Goal: Task Accomplishment & Management: Manage account settings

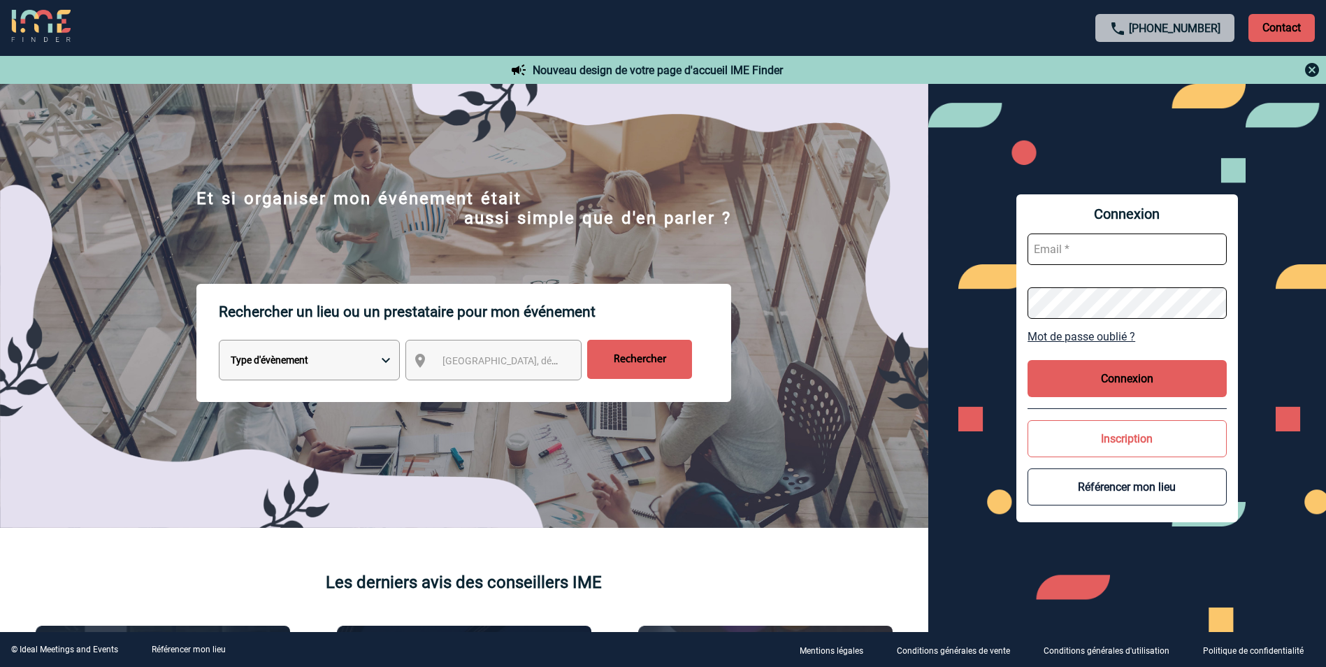
click at [1087, 248] on input "text" at bounding box center [1126, 248] width 199 height 31
type input "pierre-antoine.gervy@renault.com"
click at [1063, 444] on button "Inscription" at bounding box center [1126, 438] width 199 height 37
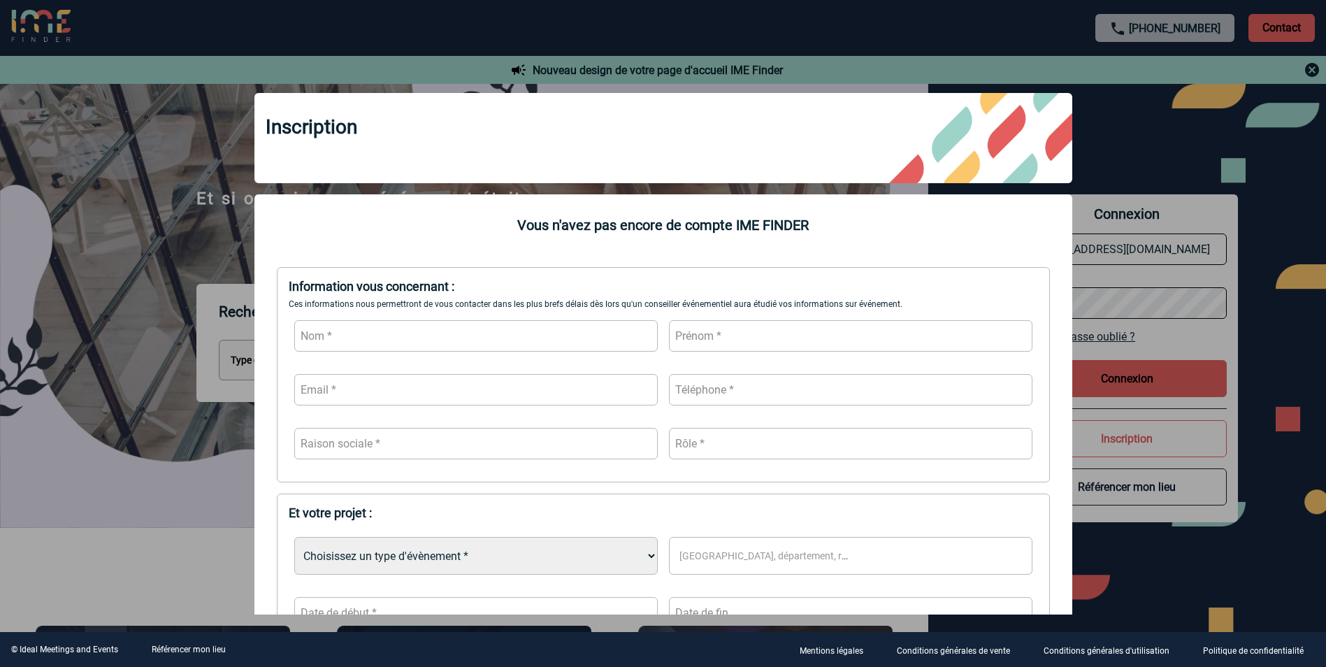
scroll to position [356, 0]
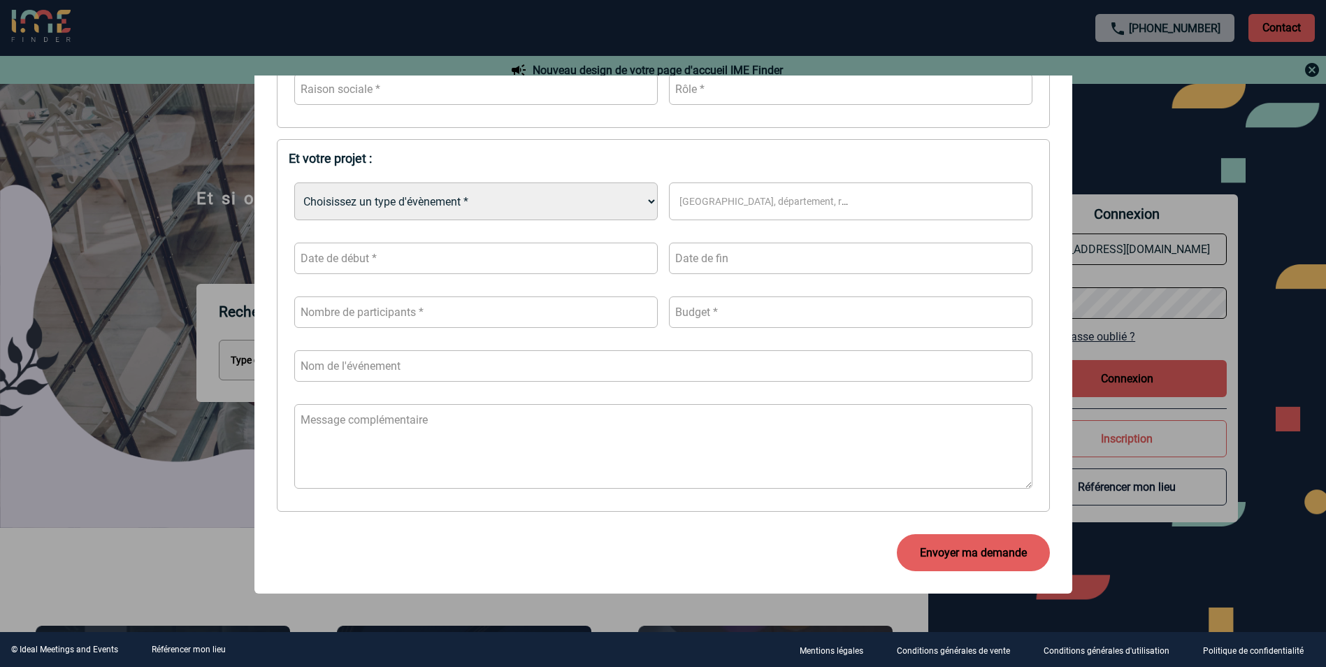
click at [1300, 235] on div at bounding box center [663, 333] width 1326 height 667
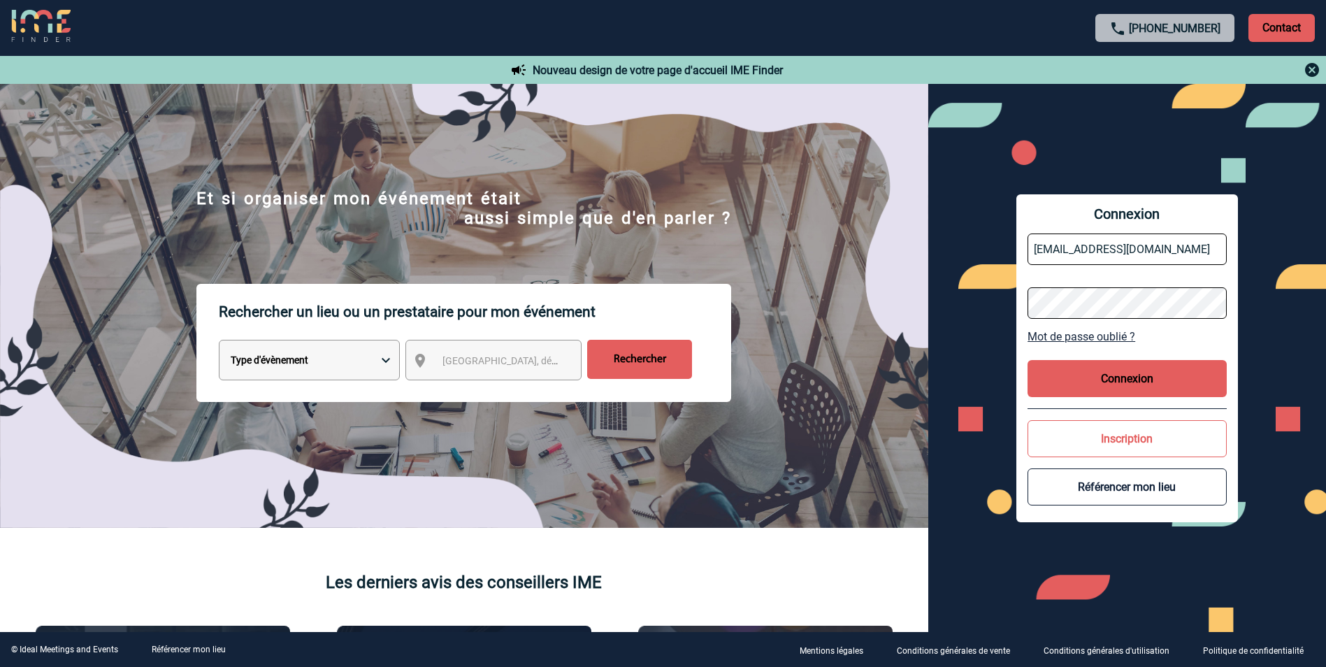
click at [1068, 333] on link "Mot de passe oublié ?" at bounding box center [1126, 336] width 199 height 13
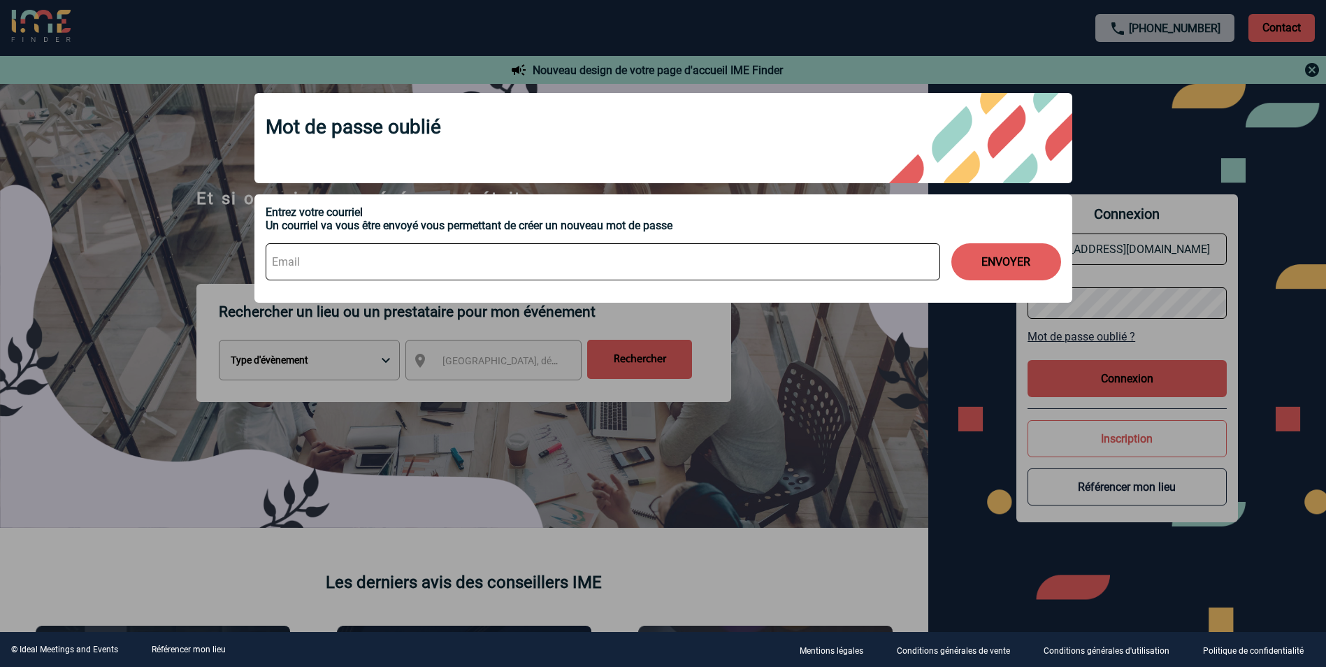
click at [502, 266] on input at bounding box center [603, 261] width 674 height 37
type input "pierre-antoine.gervy@renault.com"
click at [1027, 270] on button "ENVOYER" at bounding box center [1006, 261] width 110 height 37
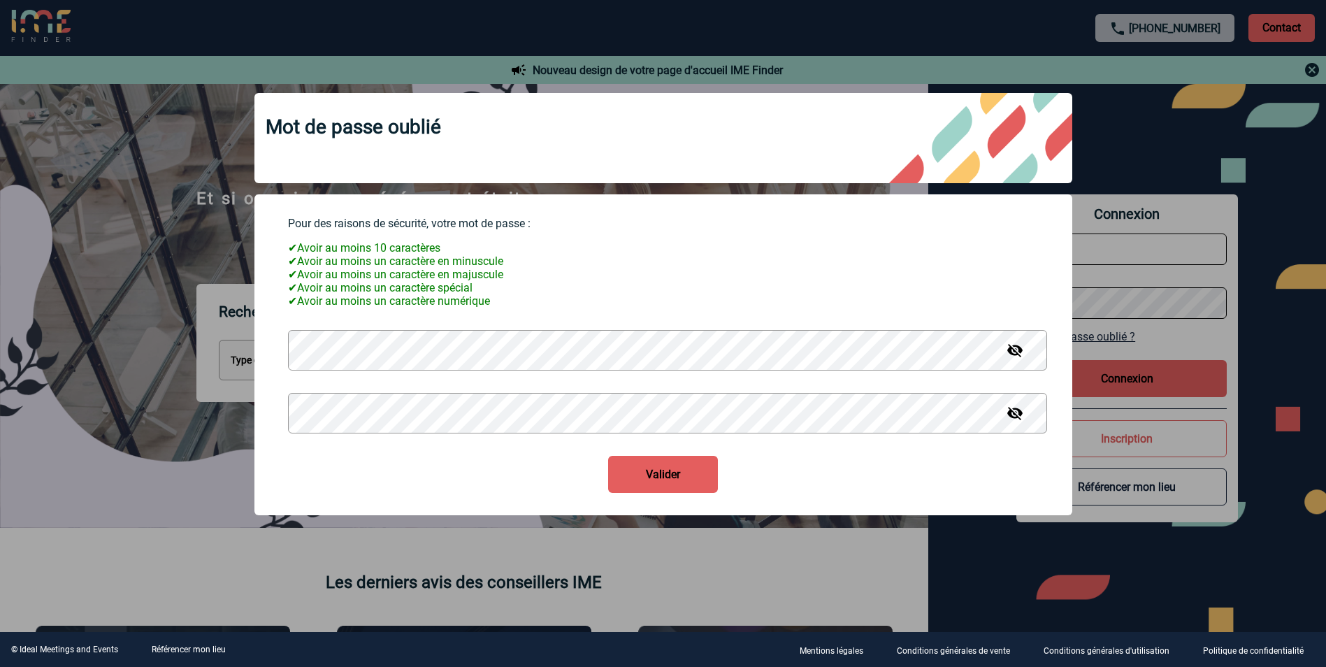
click at [674, 477] on button "Valider" at bounding box center [663, 474] width 110 height 37
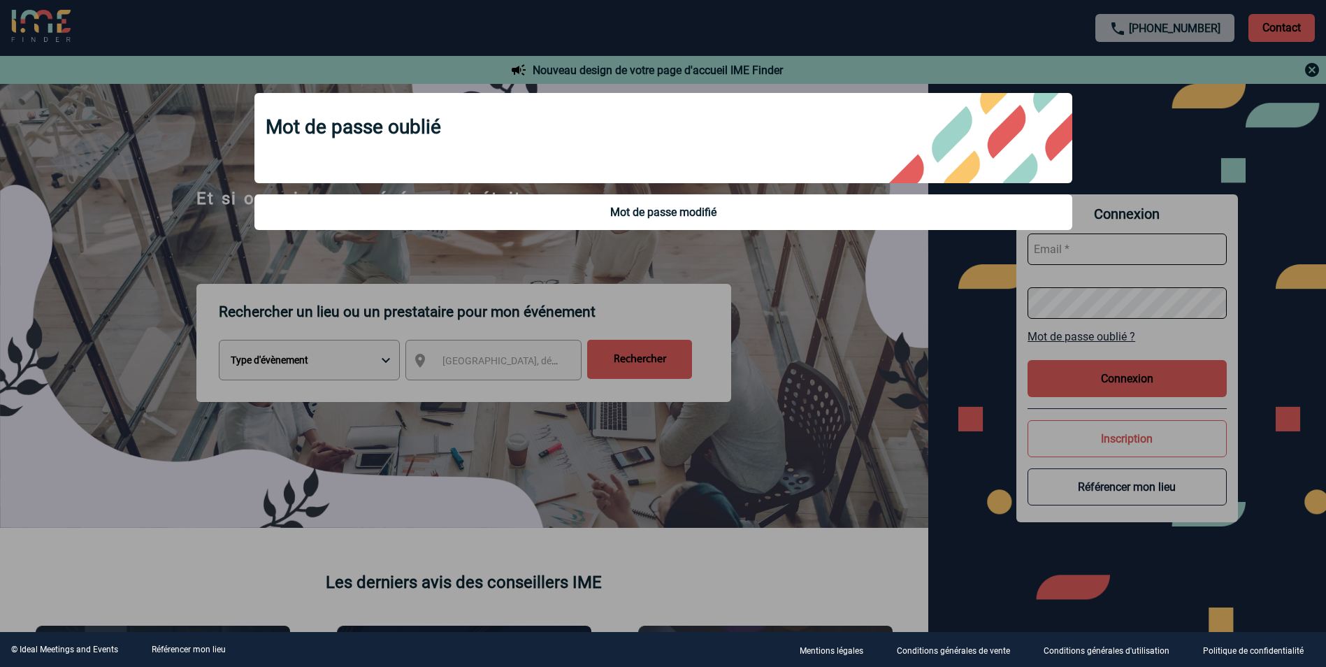
type input "pierre-antoine.gervy@renault.com"
click at [1103, 377] on div at bounding box center [663, 333] width 1326 height 667
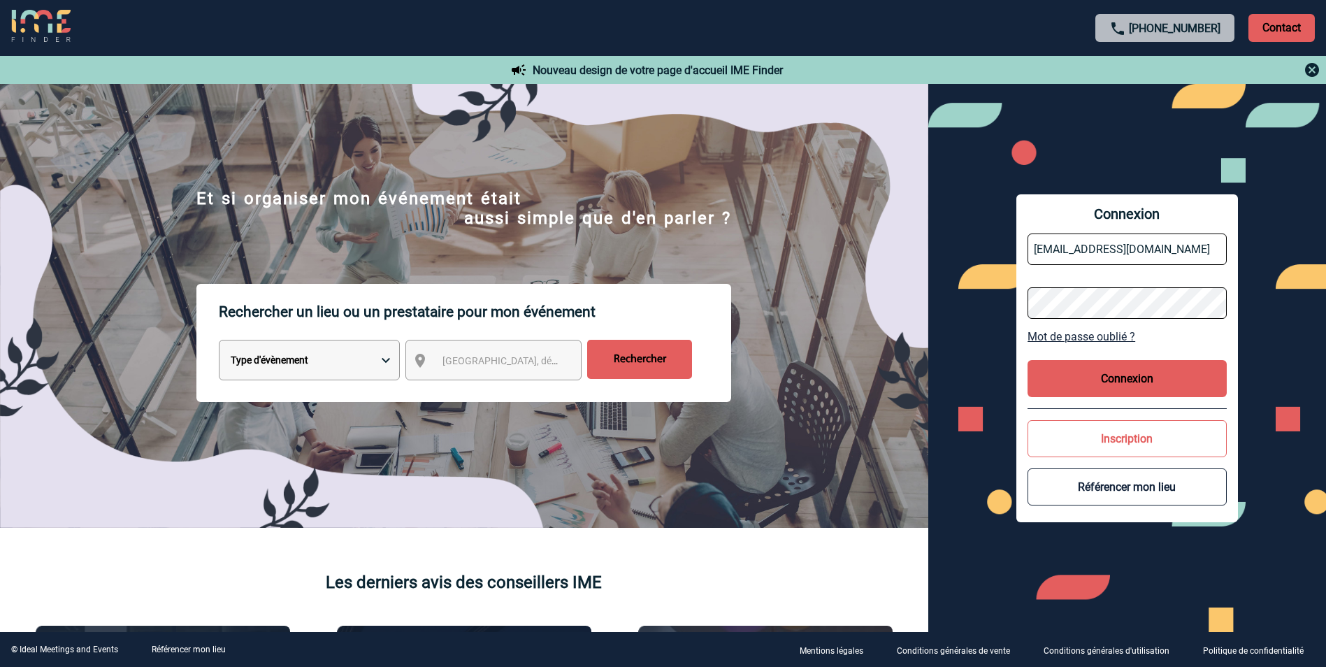
click at [1025, 377] on div "Connexion pierre-antoine.gervy@renault.com Mot de passe oublié ? Connexion Insc…" at bounding box center [1127, 358] width 222 height 328
click at [1089, 369] on button "Connexion" at bounding box center [1126, 378] width 199 height 37
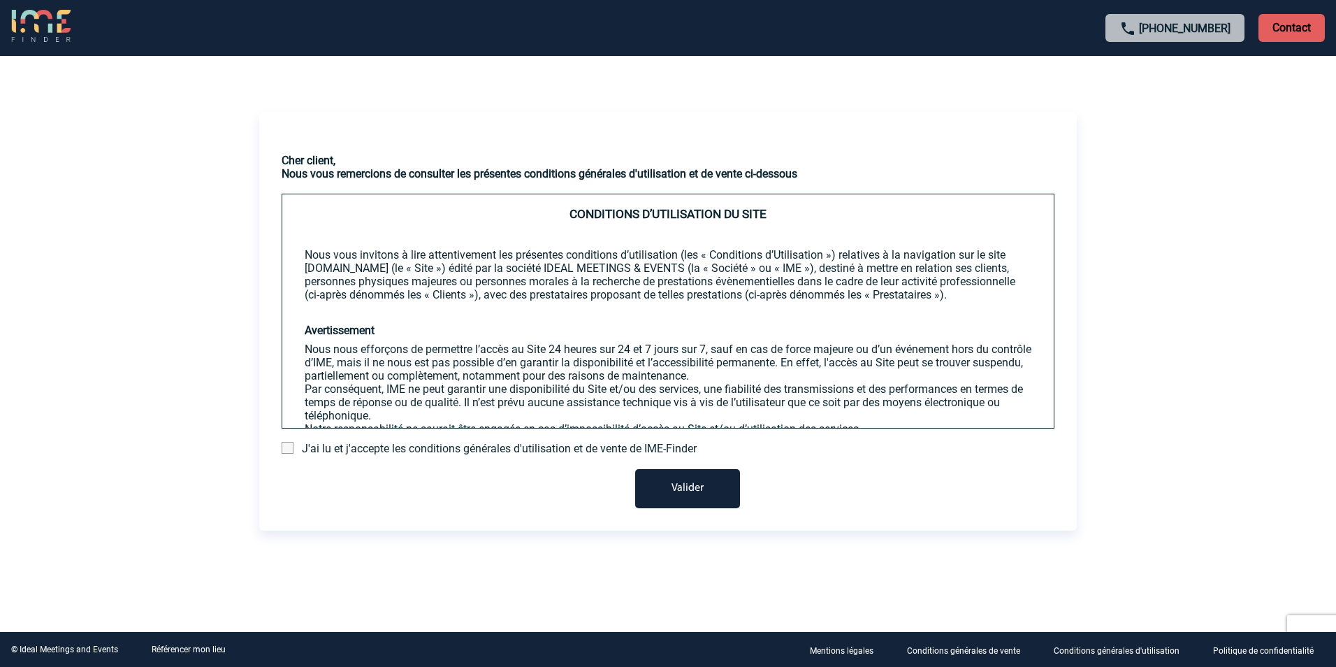
click at [511, 450] on span "J'ai lu et j'accepte les conditions générales d'utilisation et de vente de IME-…" at bounding box center [499, 448] width 395 height 13
drag, startPoint x: 282, startPoint y: 448, endPoint x: 396, endPoint y: 463, distance: 114.9
click at [284, 447] on span at bounding box center [288, 448] width 12 height 12
click at [0, 0] on input "checkbox" at bounding box center [0, 0] width 0 height 0
click at [676, 492] on button "Valider" at bounding box center [687, 488] width 105 height 39
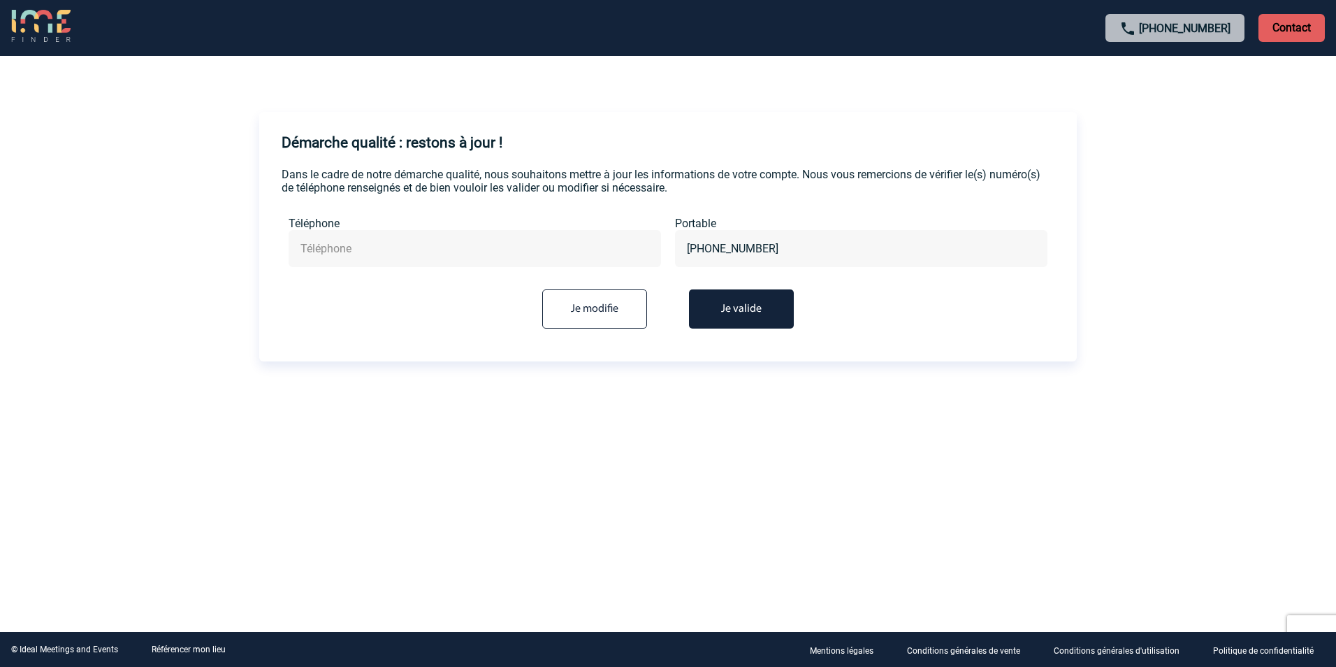
click at [738, 312] on button "Je valide" at bounding box center [741, 308] width 105 height 39
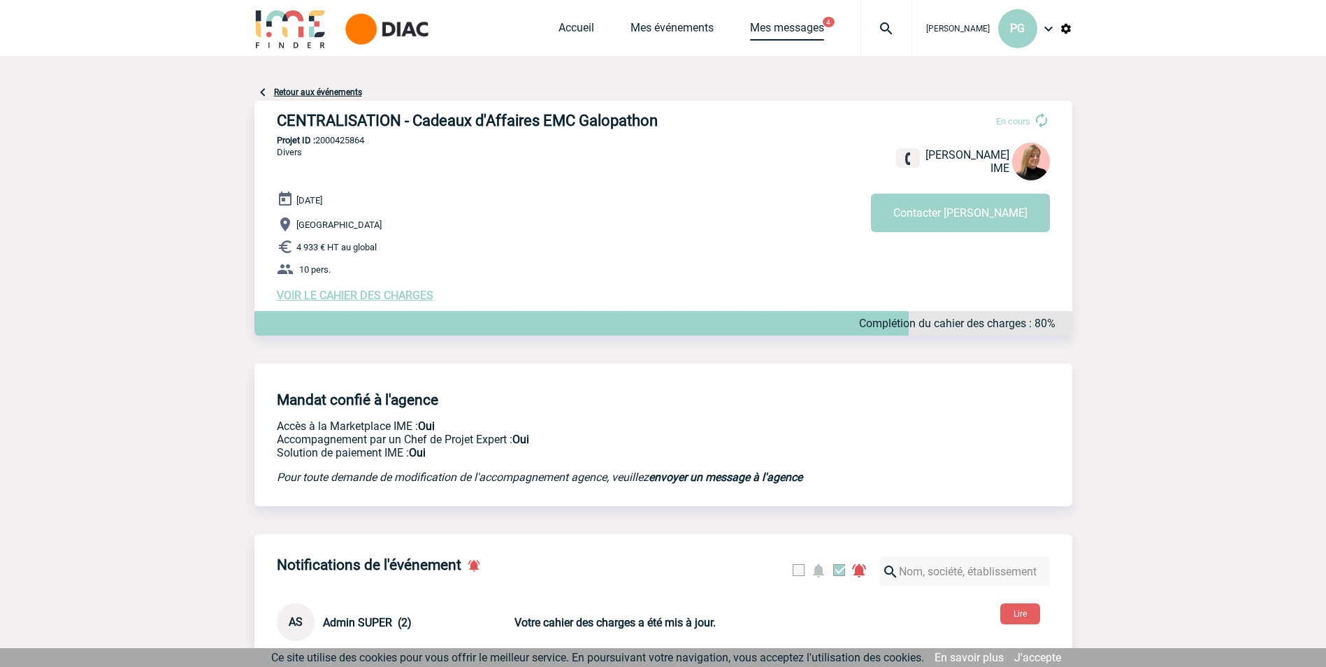
click at [769, 27] on link "Mes messages" at bounding box center [787, 31] width 74 height 20
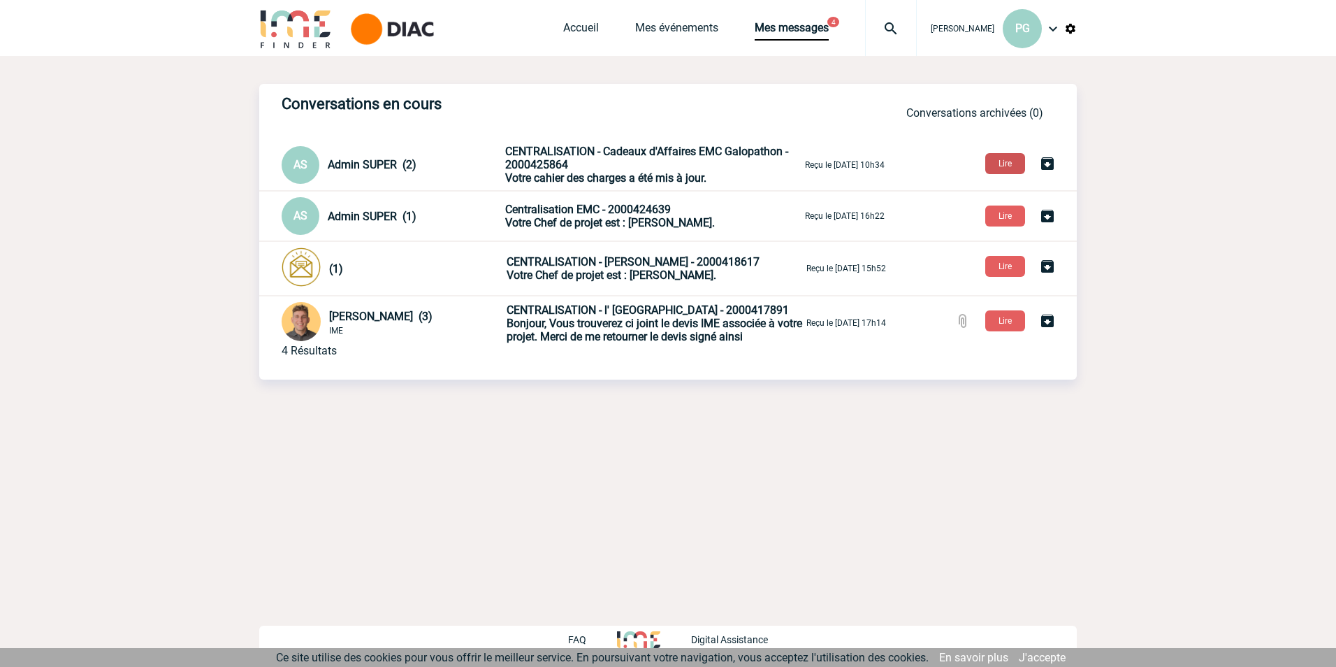
click at [1010, 163] on button "Lire" at bounding box center [1005, 163] width 40 height 21
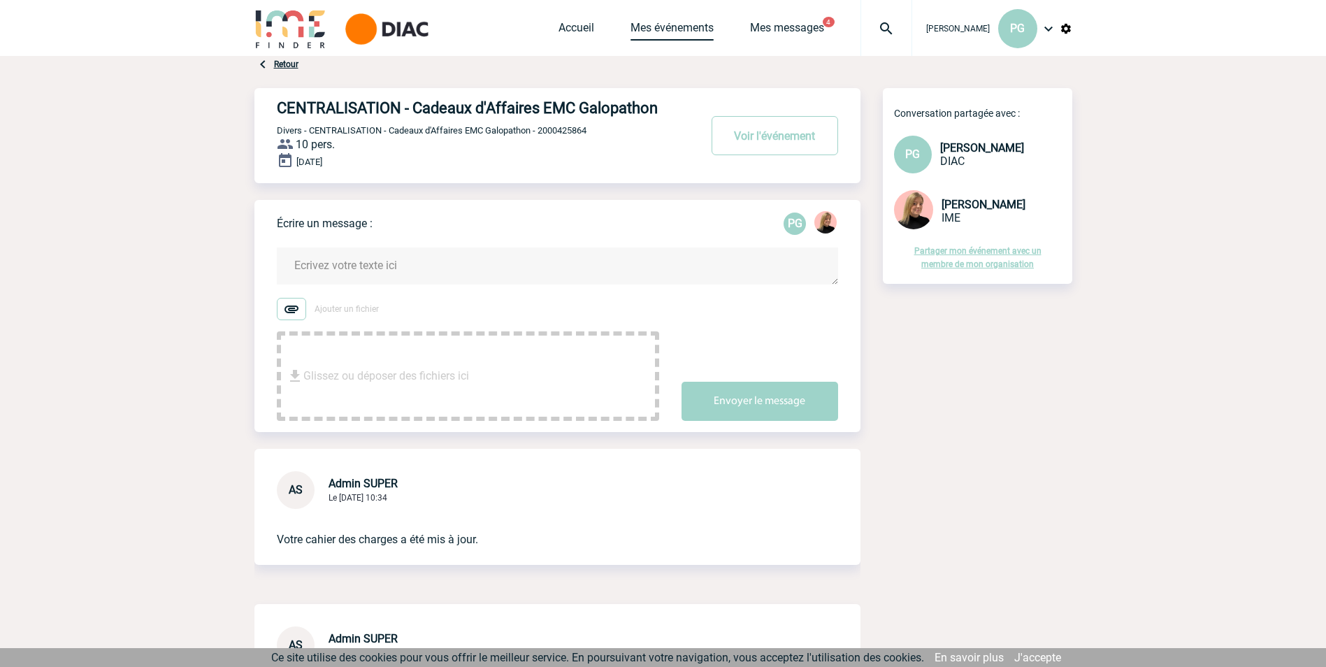
click at [657, 39] on link "Mes événements" at bounding box center [671, 31] width 83 height 20
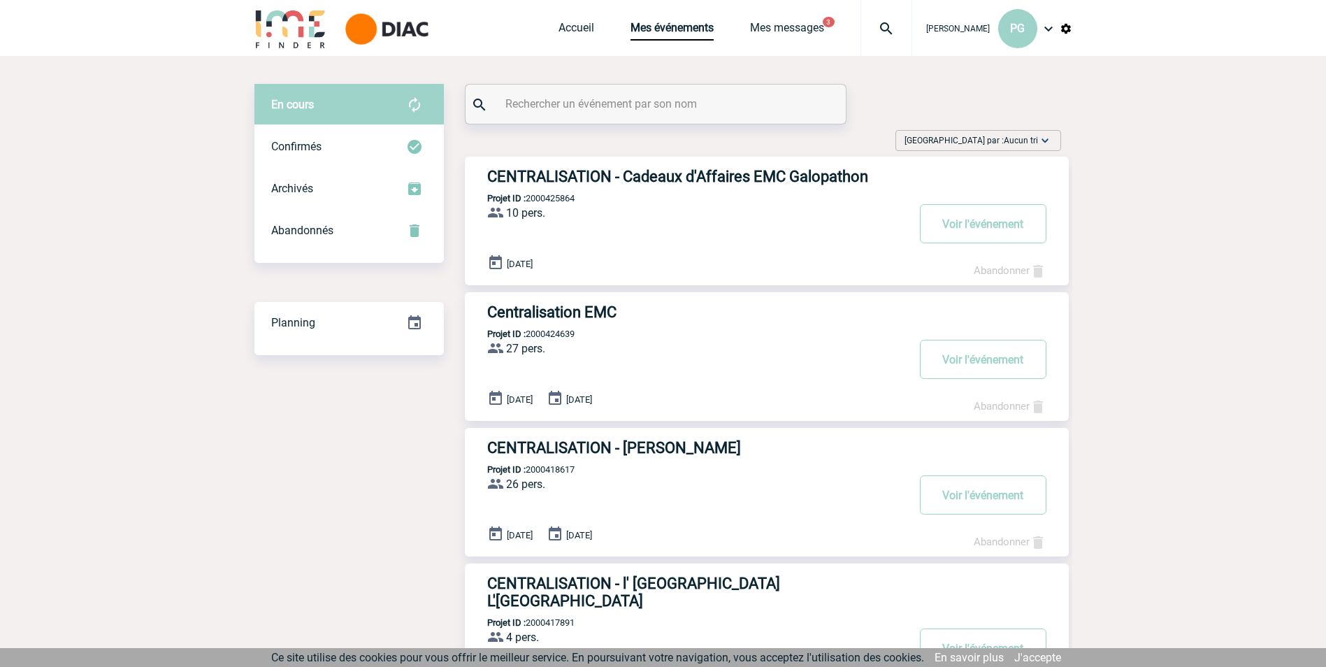
click at [535, 184] on h3 "CENTRALISATION - Cadeaux d'Affaires EMC Galopathon" at bounding box center [696, 176] width 419 height 17
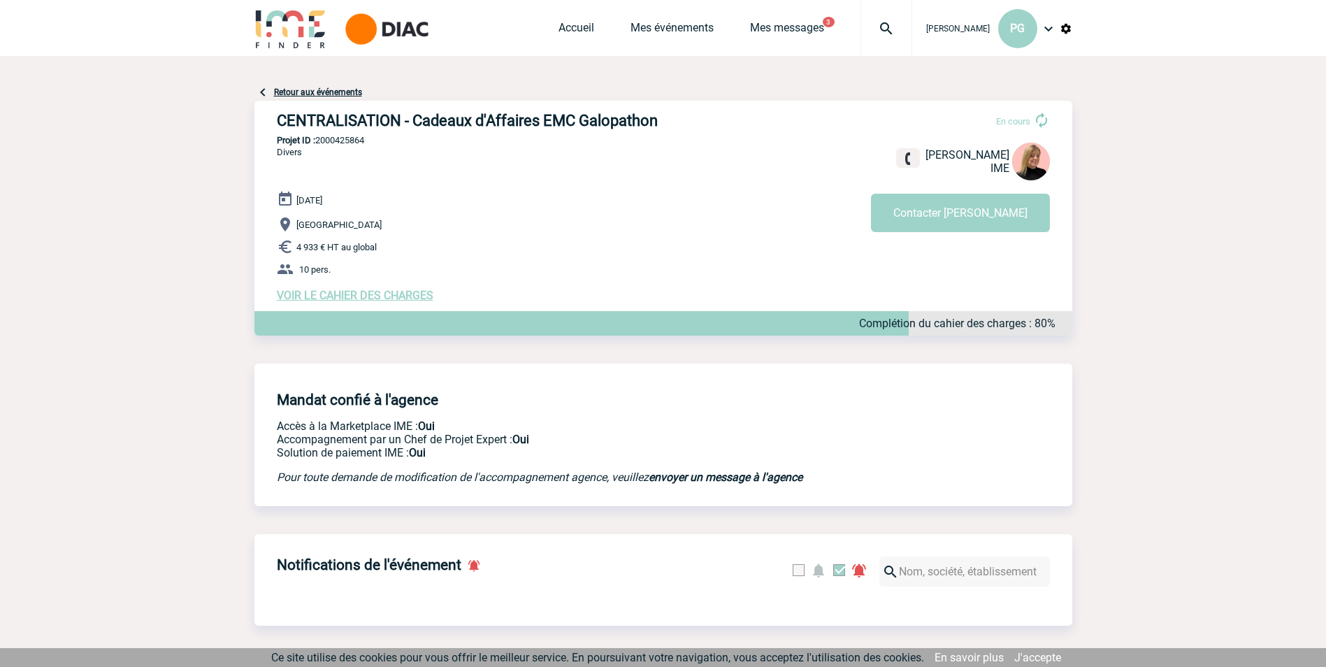
click at [336, 292] on span "VOIR LE CAHIER DES CHARGES" at bounding box center [355, 295] width 157 height 13
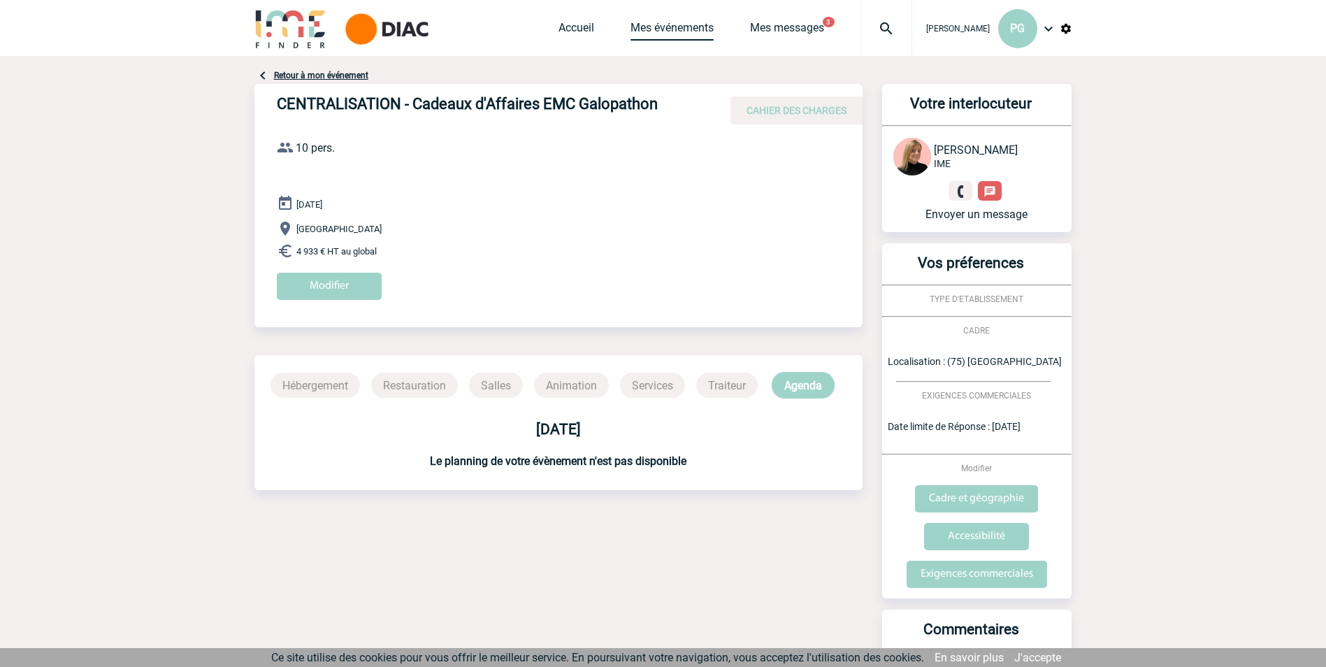
click at [653, 29] on link "Mes événements" at bounding box center [671, 31] width 83 height 20
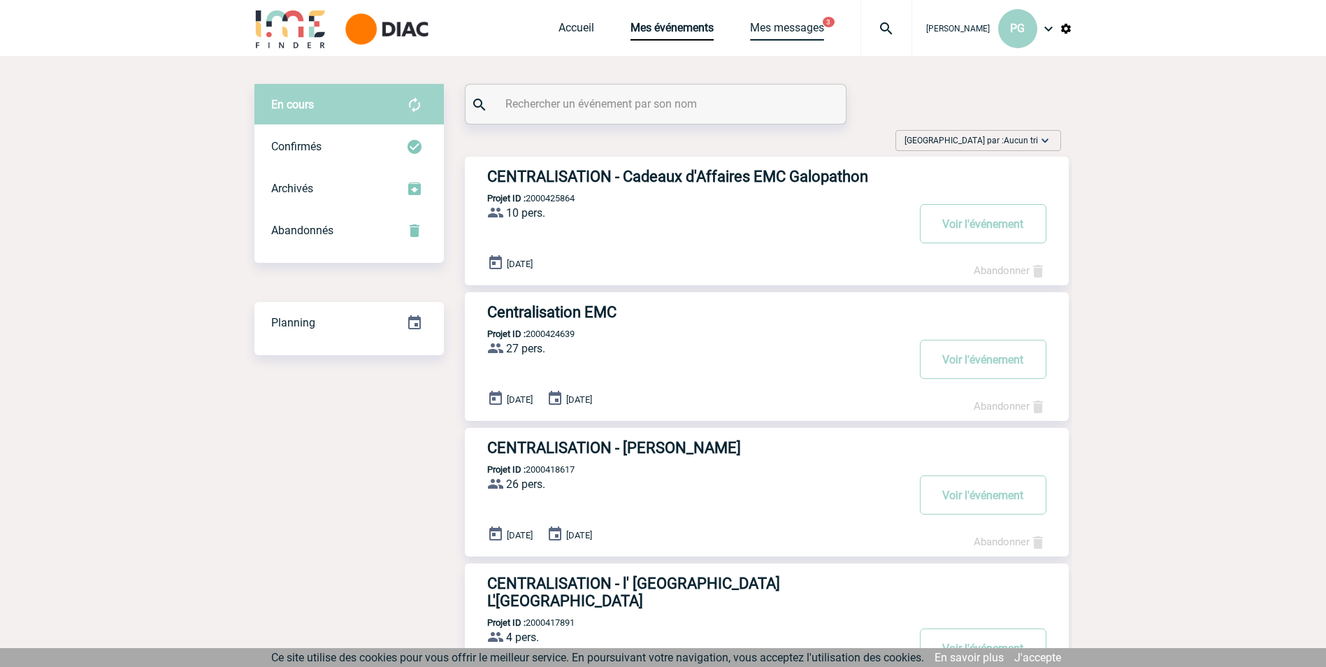
click at [764, 25] on link "Mes messages" at bounding box center [787, 31] width 74 height 20
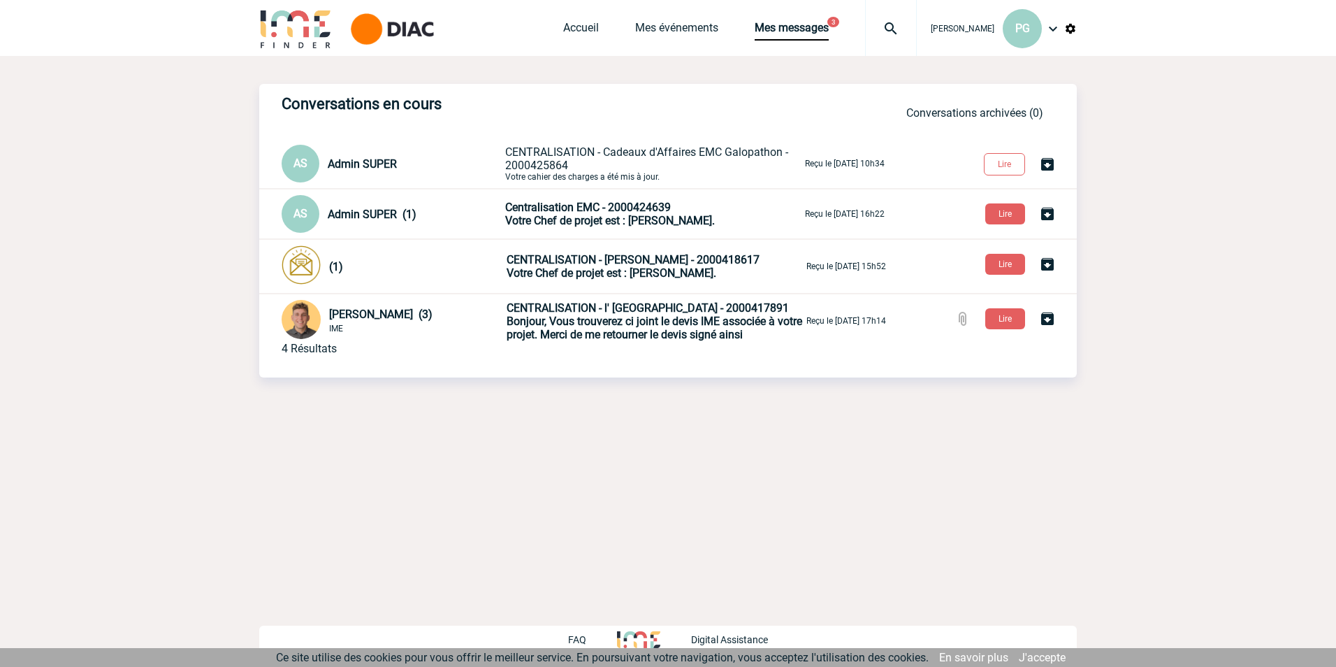
click at [562, 338] on span "Bonjour, Vous trouverez ci joint le devis IME associée à votre projet. Merci de…" at bounding box center [655, 327] width 296 height 27
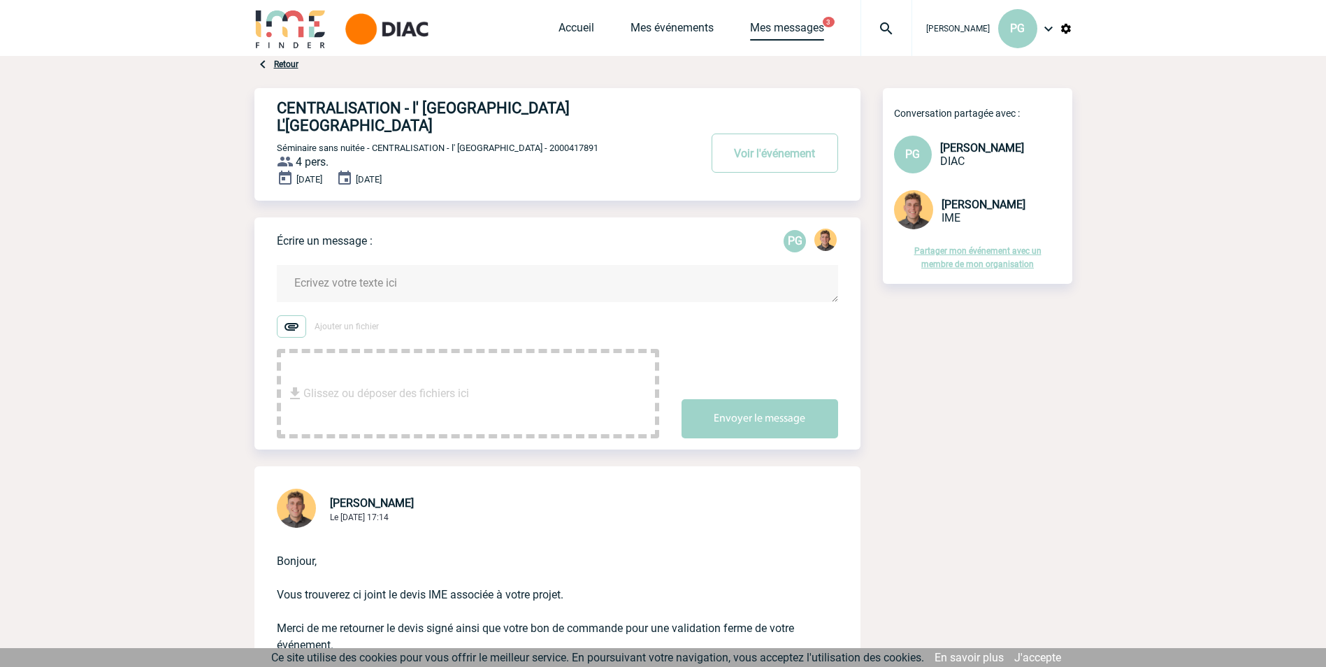
click at [760, 22] on link "Mes messages" at bounding box center [787, 31] width 74 height 20
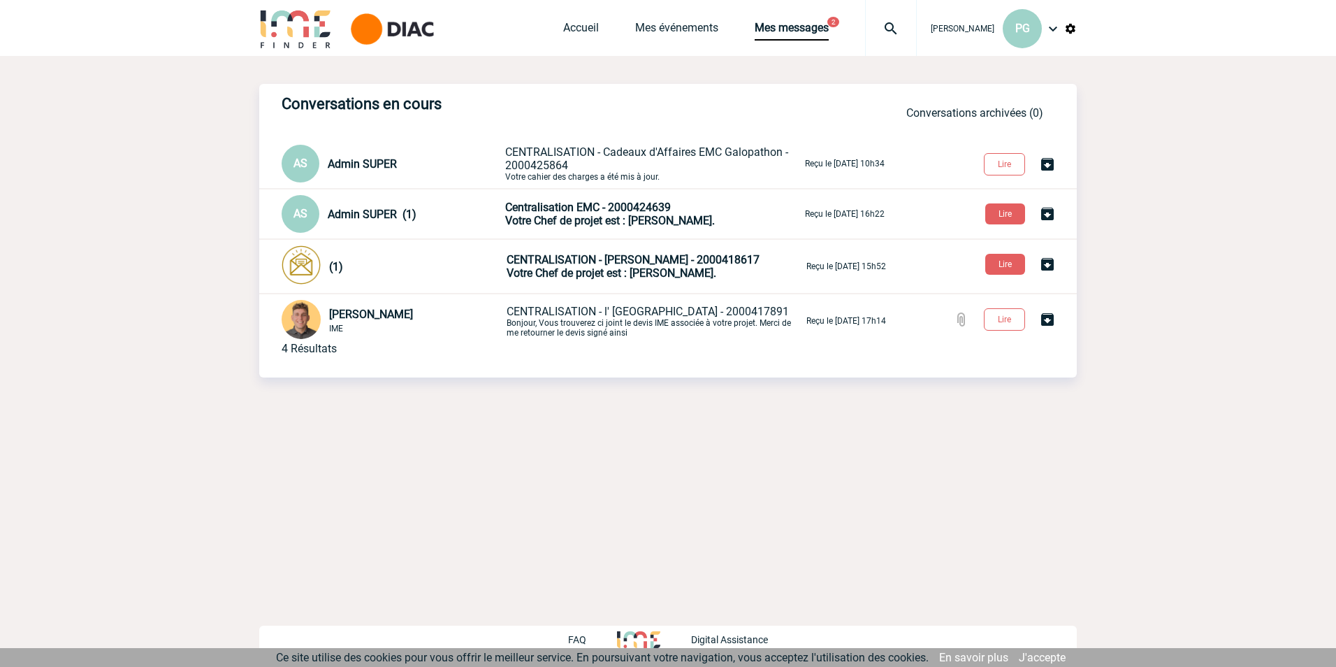
click at [530, 264] on span "CENTRALISATION - [PERSON_NAME] - 2000418617" at bounding box center [633, 259] width 253 height 13
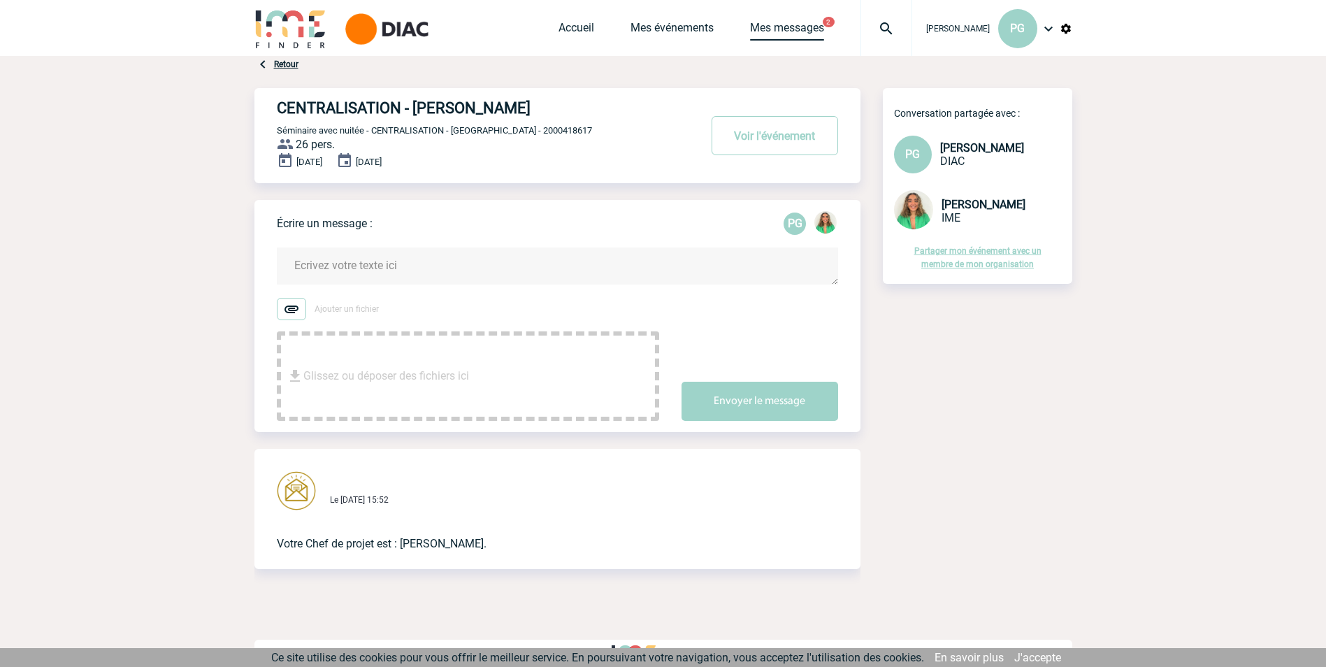
click at [755, 29] on link "Mes messages" at bounding box center [787, 31] width 74 height 20
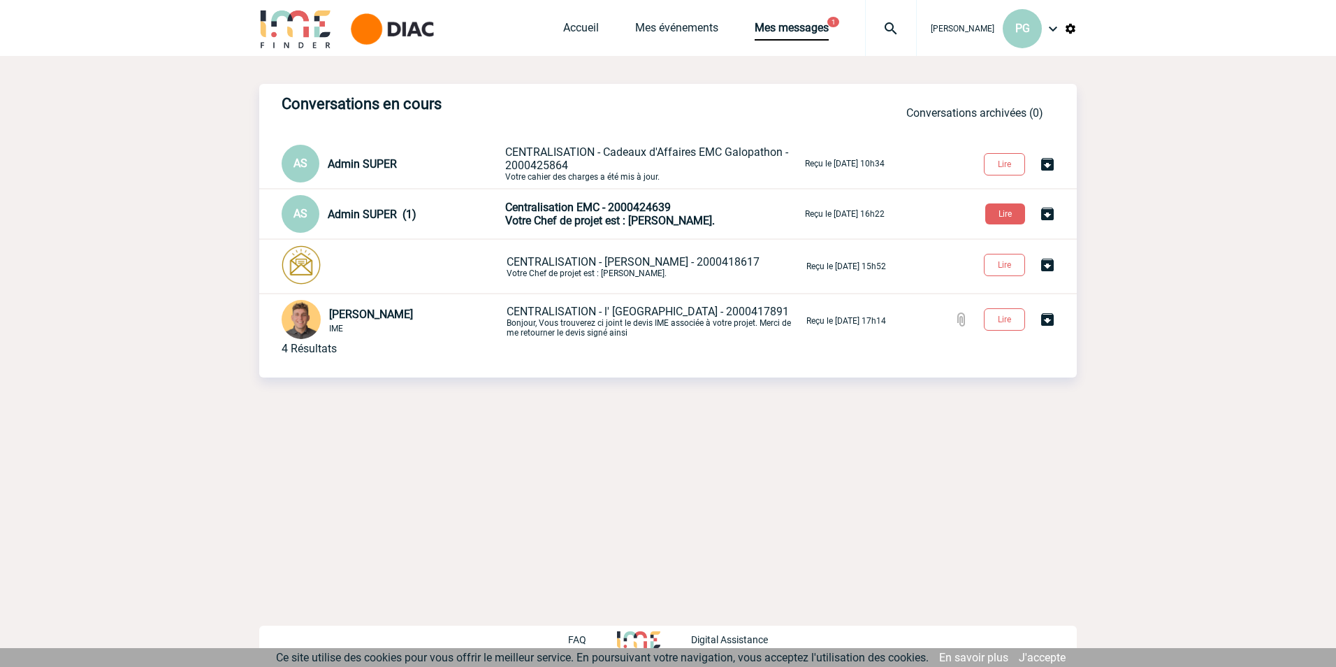
click at [590, 208] on span "Centralisation EMC - 2000424639" at bounding box center [588, 207] width 166 height 13
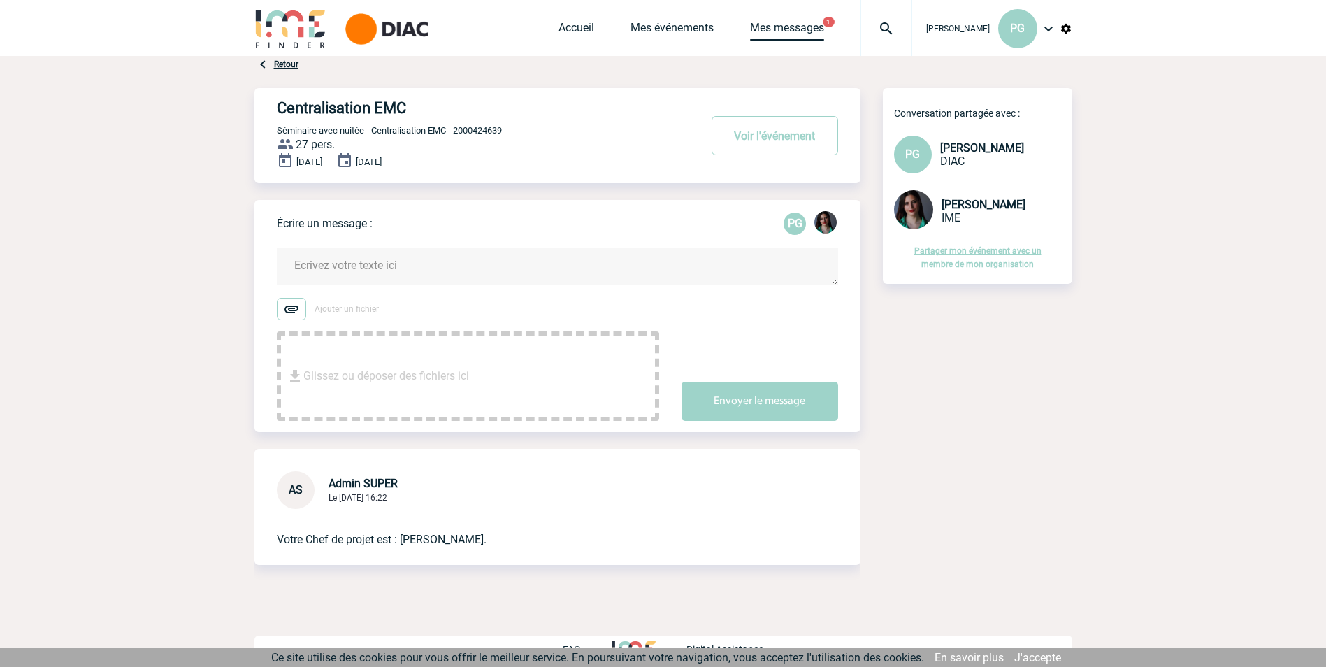
click at [750, 24] on link "Mes messages" at bounding box center [787, 31] width 74 height 20
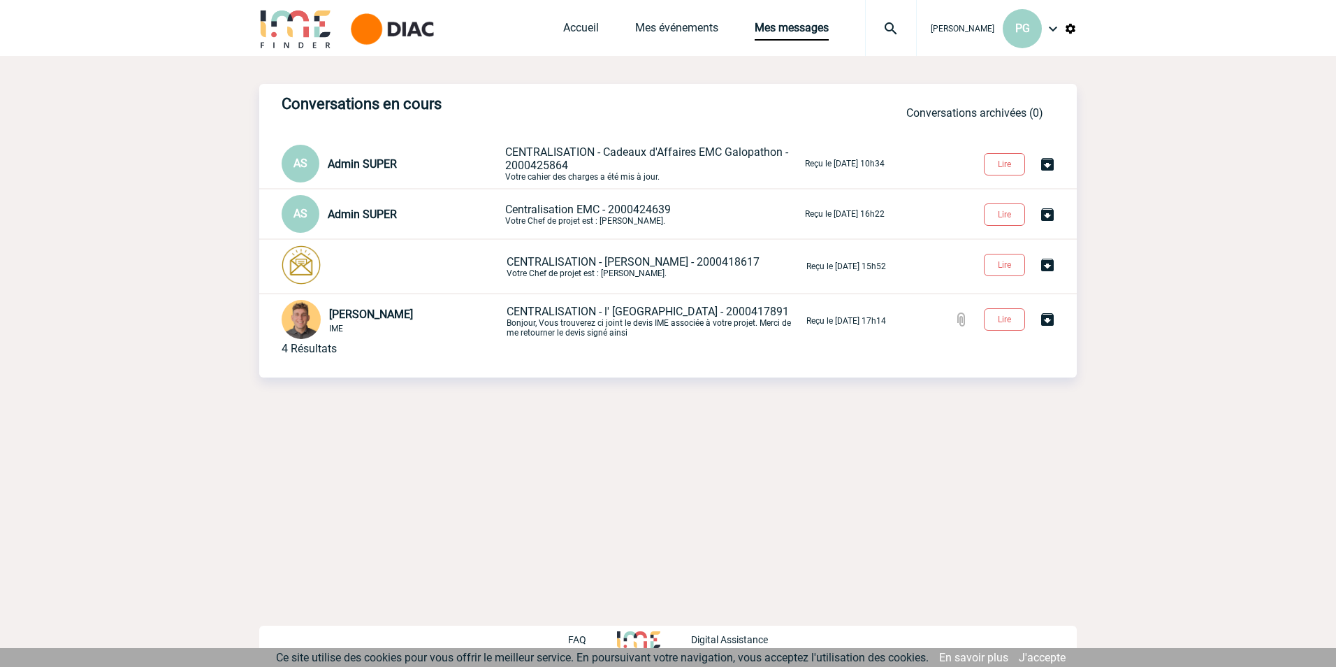
click at [553, 152] on span "CENTRALISATION - Cadeaux d'Affaires EMC Galopathon - 2000425864" at bounding box center [646, 158] width 283 height 27
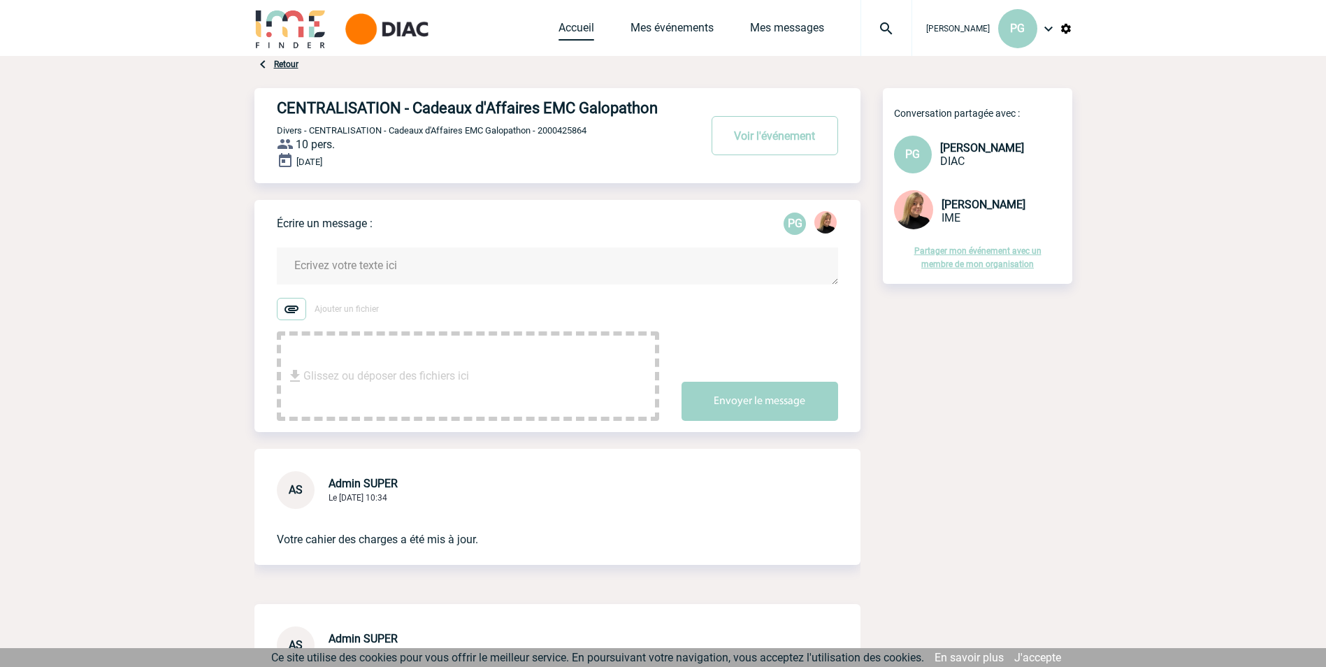
click at [559, 31] on link "Accueil" at bounding box center [576, 31] width 36 height 20
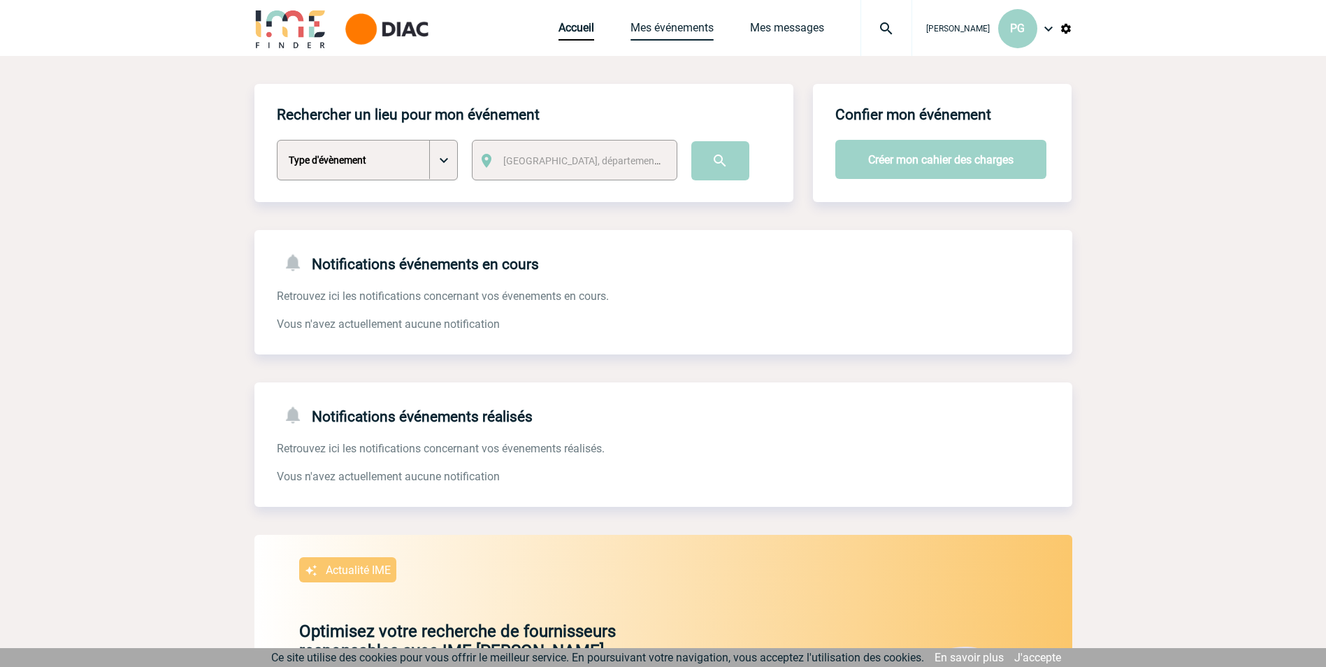
click at [639, 23] on link "Mes événements" at bounding box center [671, 31] width 83 height 20
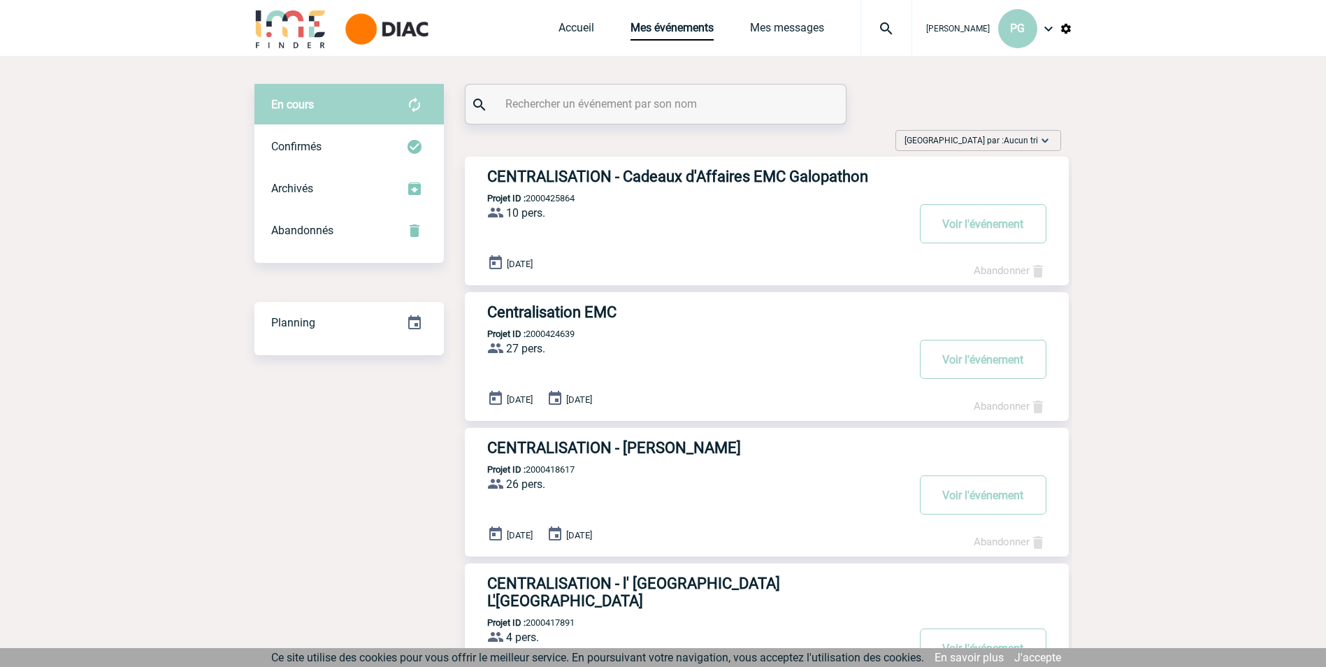
click at [300, 24] on img at bounding box center [290, 28] width 73 height 40
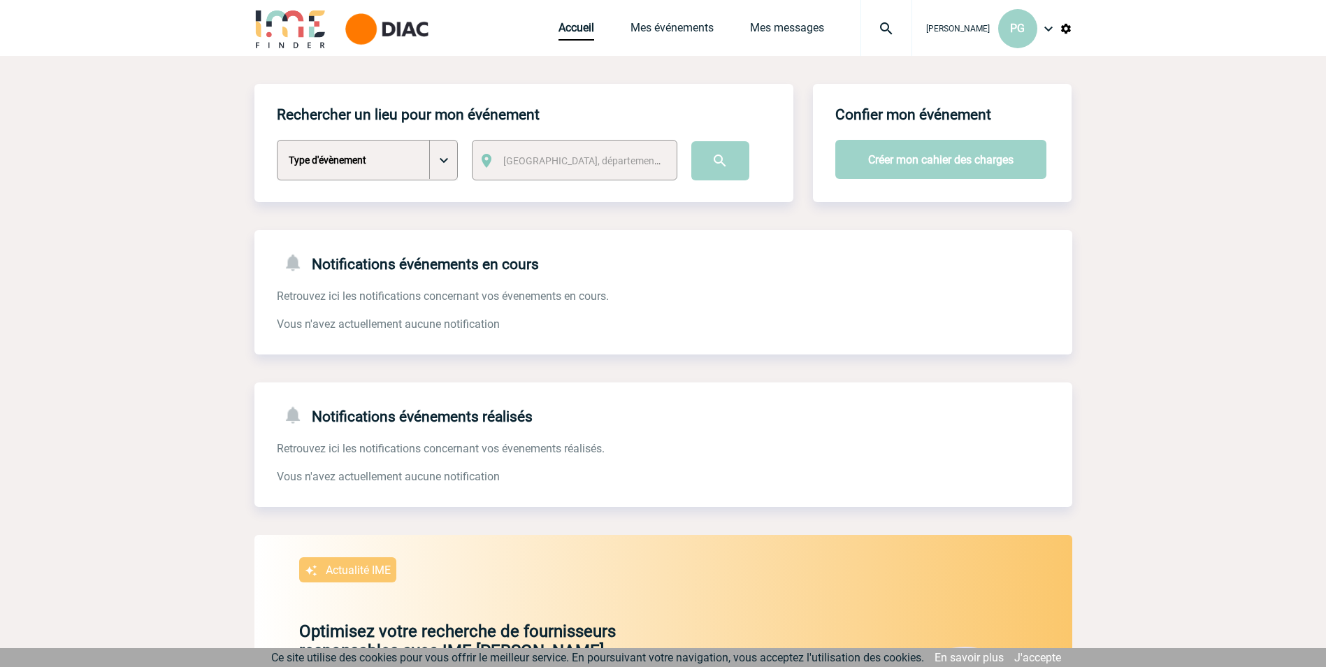
click at [195, 291] on body "Pierre-Antoine GERVY PG Accueil Mes événements" at bounding box center [663, 491] width 1326 height 982
